Goal: Information Seeking & Learning: Learn about a topic

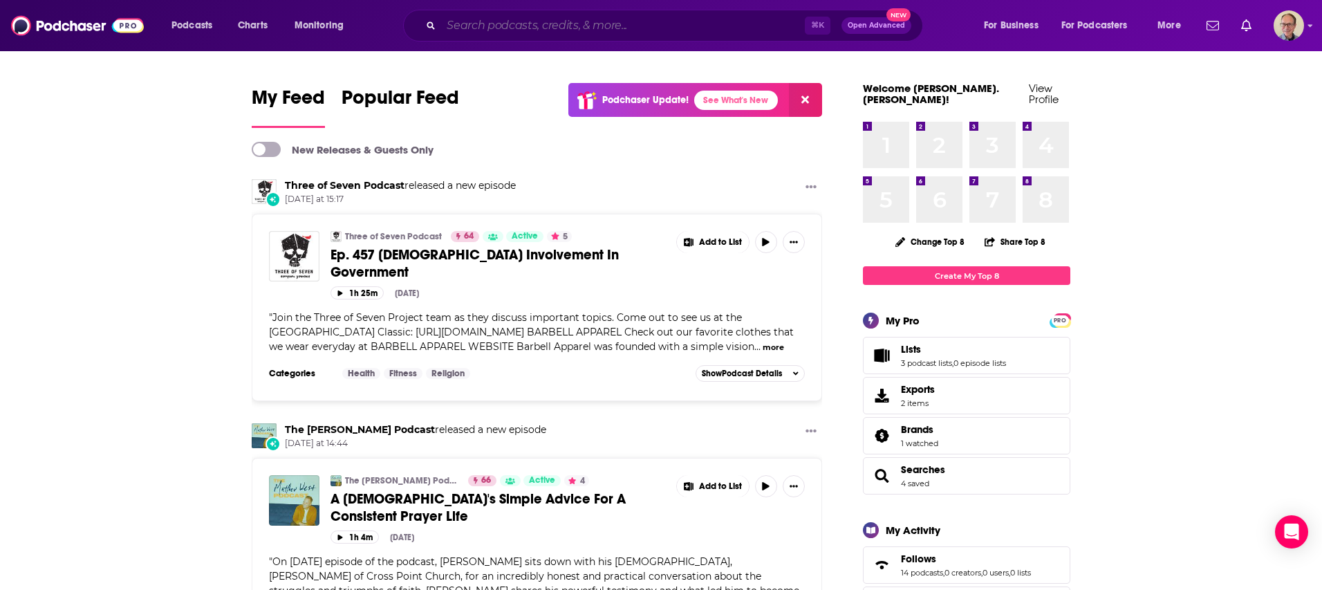
click at [491, 26] on input "Search podcasts, credits, & more..." at bounding box center [623, 26] width 364 height 22
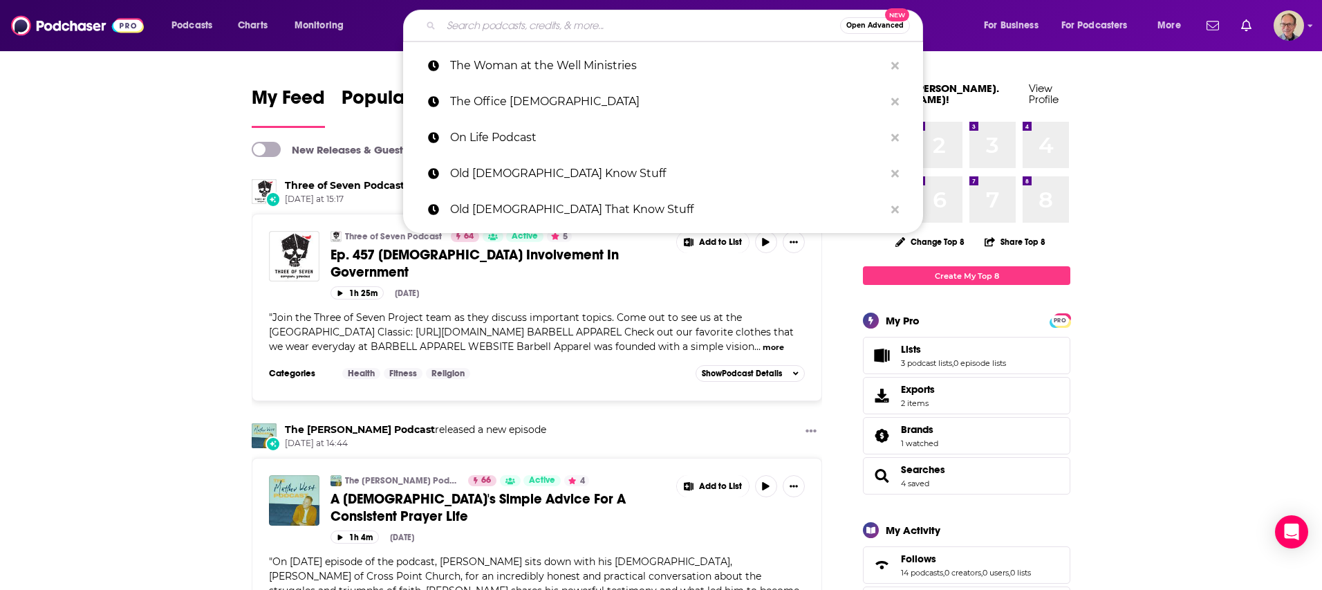
paste input "[DEMOGRAPHIC_DATA] in the Morning Radio"
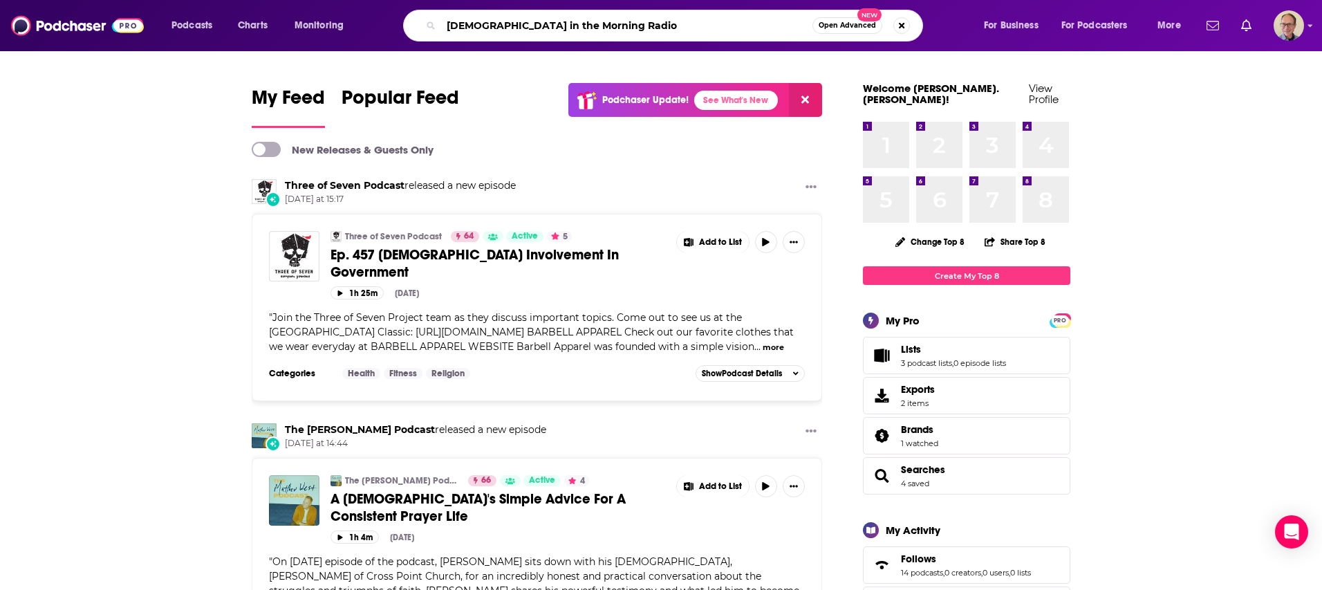
type input "[DEMOGRAPHIC_DATA] in the Morning Radio"
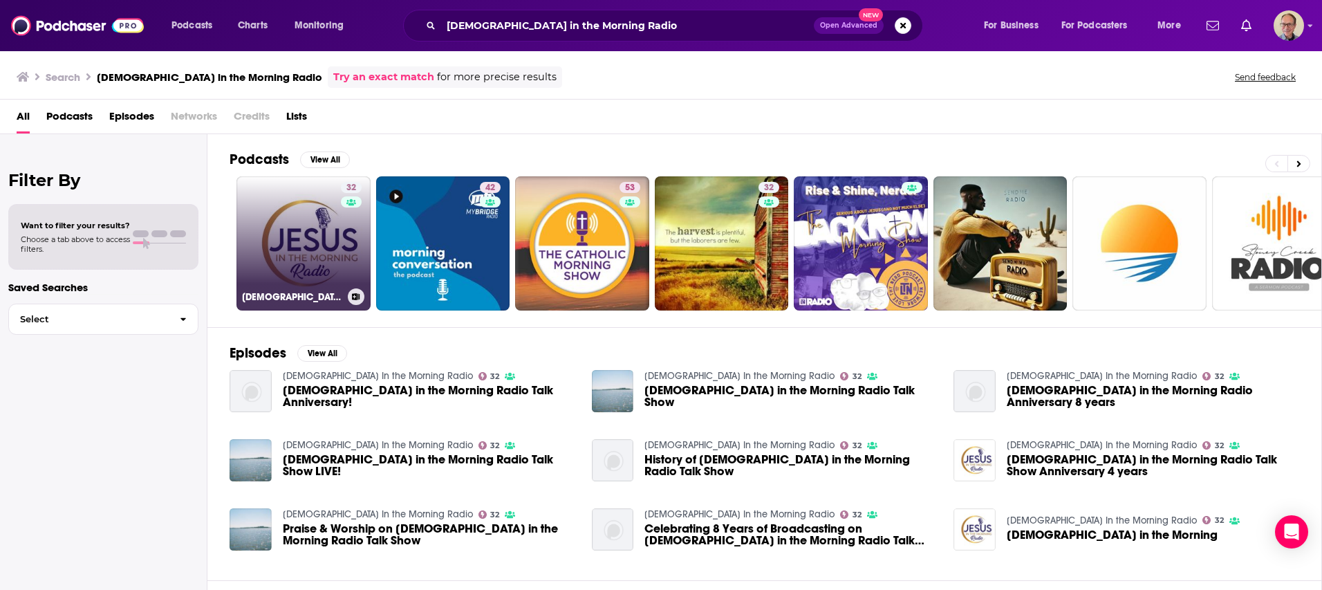
click at [281, 255] on link "32 [DEMOGRAPHIC_DATA] In the Morning Radio" at bounding box center [303, 243] width 134 height 134
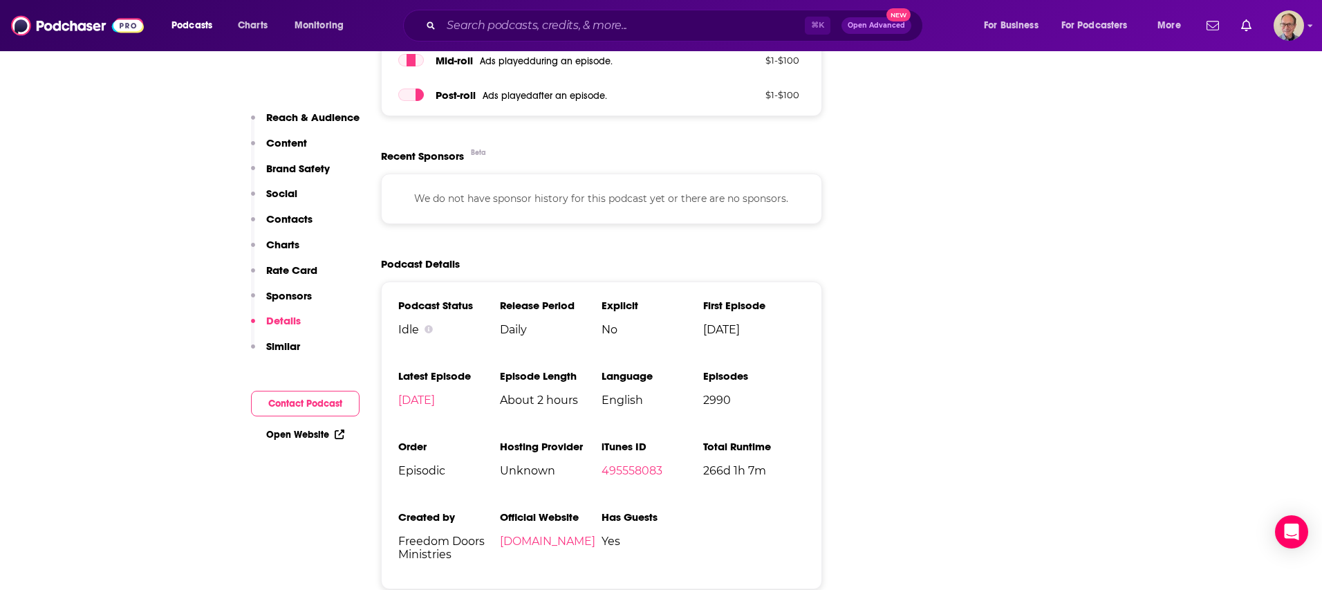
scroll to position [1999, 0]
